Goal: Task Accomplishment & Management: Manage account settings

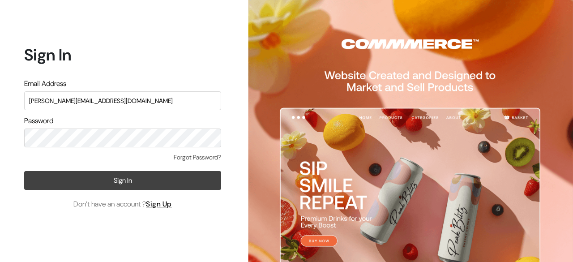
click at [133, 180] on button "Sign In" at bounding box center [122, 180] width 197 height 19
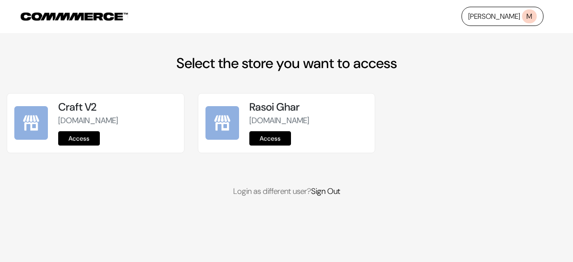
click at [91, 136] on link "Access" at bounding box center [79, 138] width 42 height 14
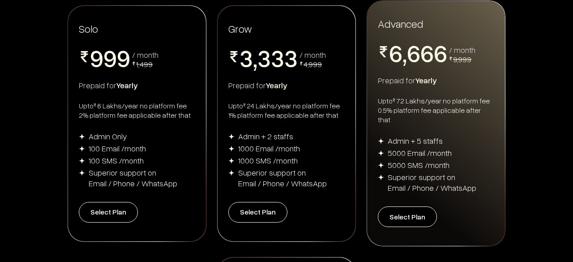
scroll to position [195, 0]
